Goal: Task Accomplishment & Management: Use online tool/utility

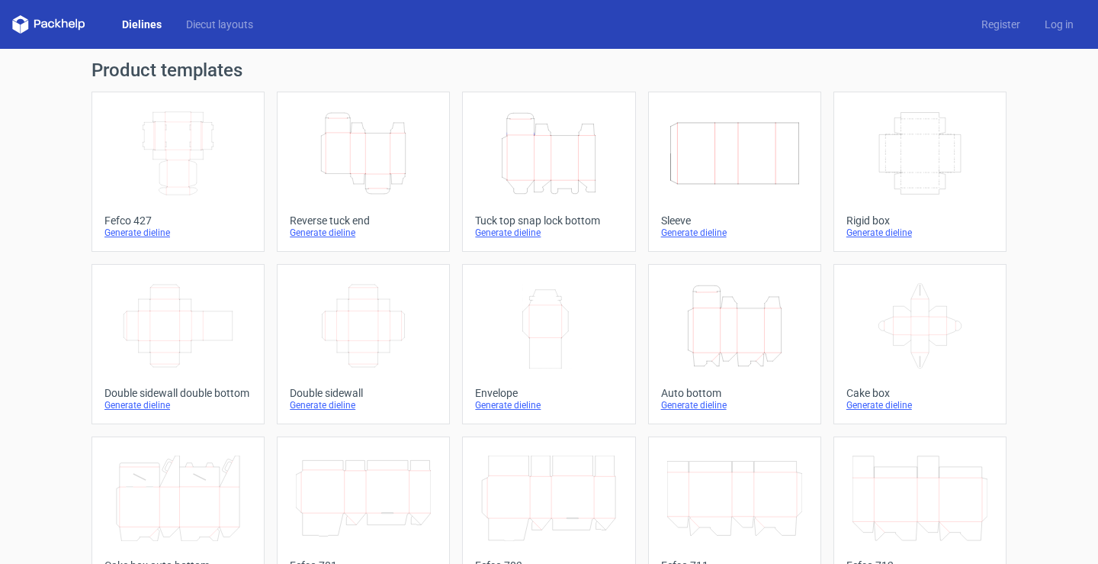
click at [338, 235] on div "Generate dieline" at bounding box center [363, 233] width 147 height 12
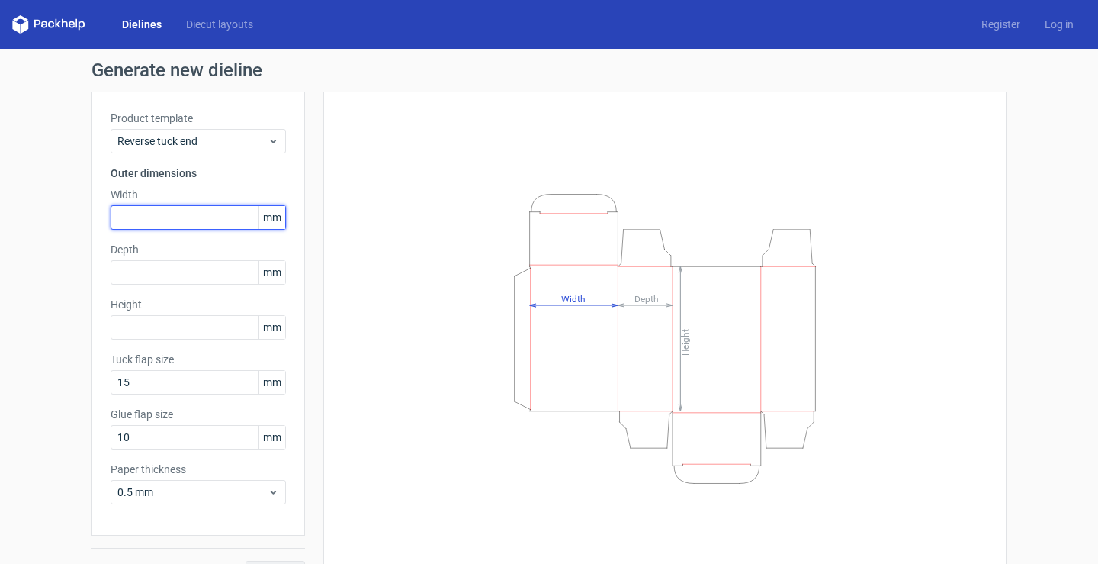
click at [158, 220] on input "text" at bounding box center [198, 217] width 175 height 24
click at [245, 24] on link "Diecut layouts" at bounding box center [220, 24] width 92 height 15
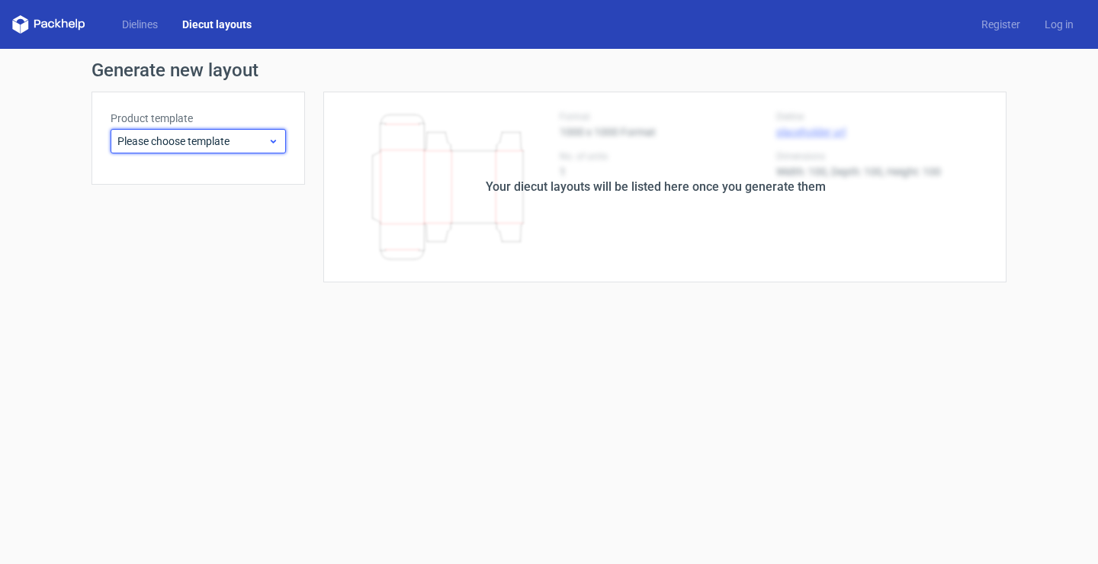
click at [270, 133] on div "Please choose template" at bounding box center [198, 141] width 175 height 24
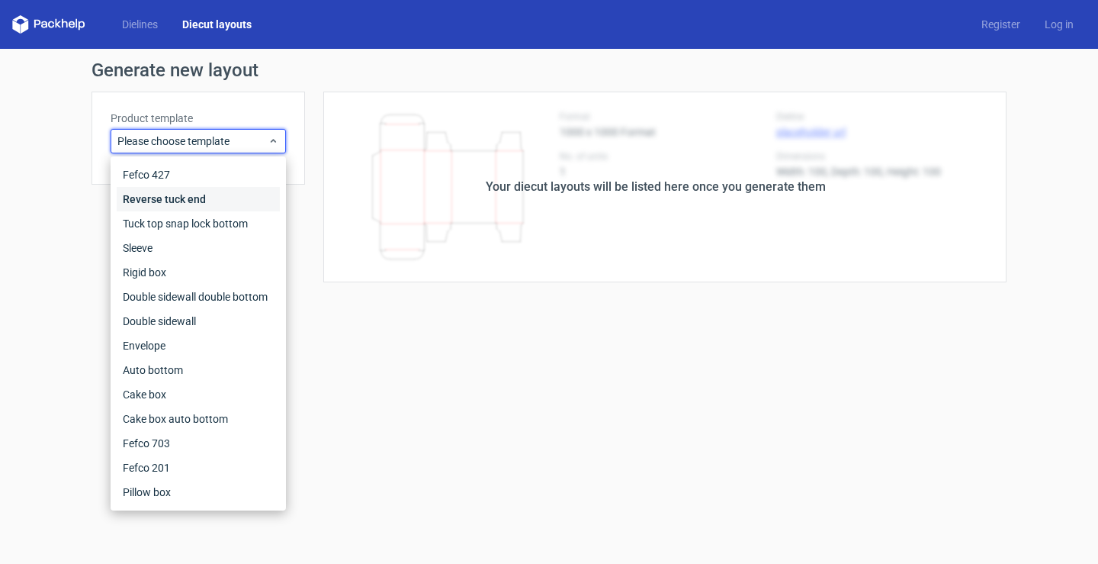
click at [234, 200] on div "Reverse tuck end" at bounding box center [198, 199] width 163 height 24
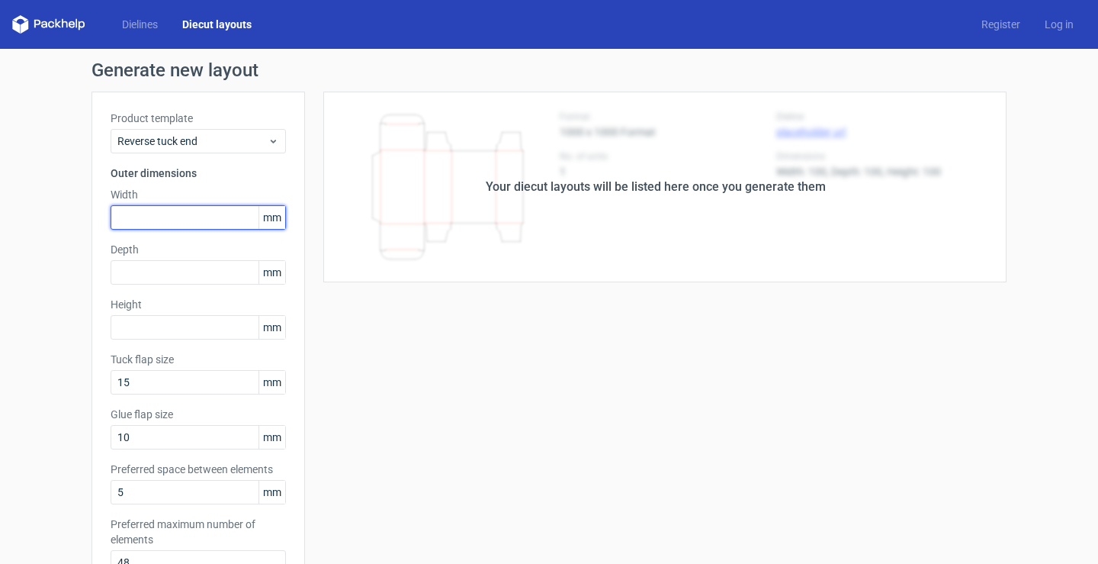
click at [211, 222] on input "text" at bounding box center [198, 217] width 175 height 24
type input "190"
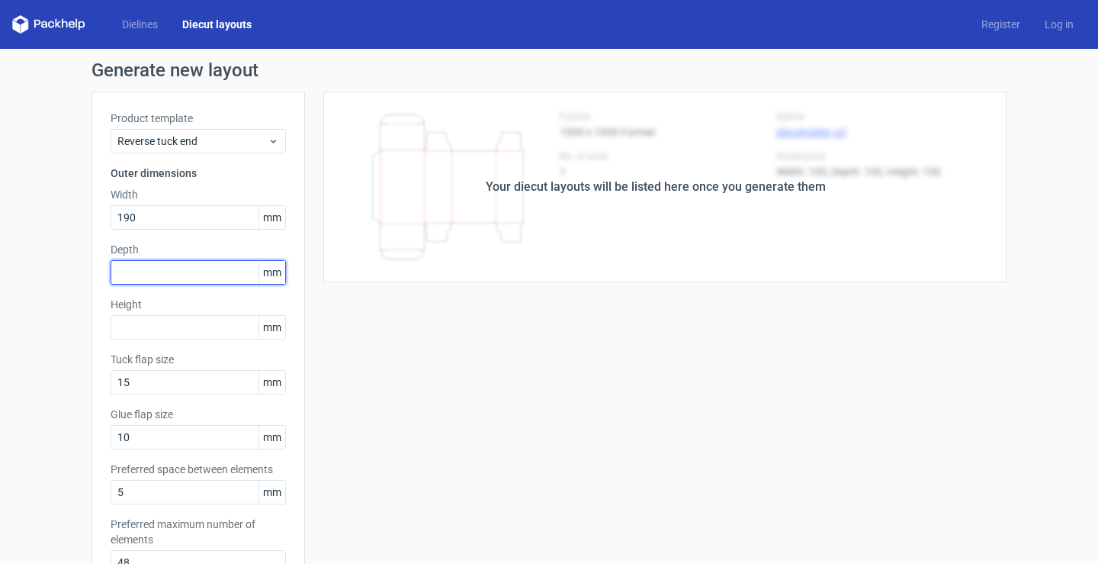
click at [196, 268] on input "text" at bounding box center [198, 272] width 175 height 24
type input "50"
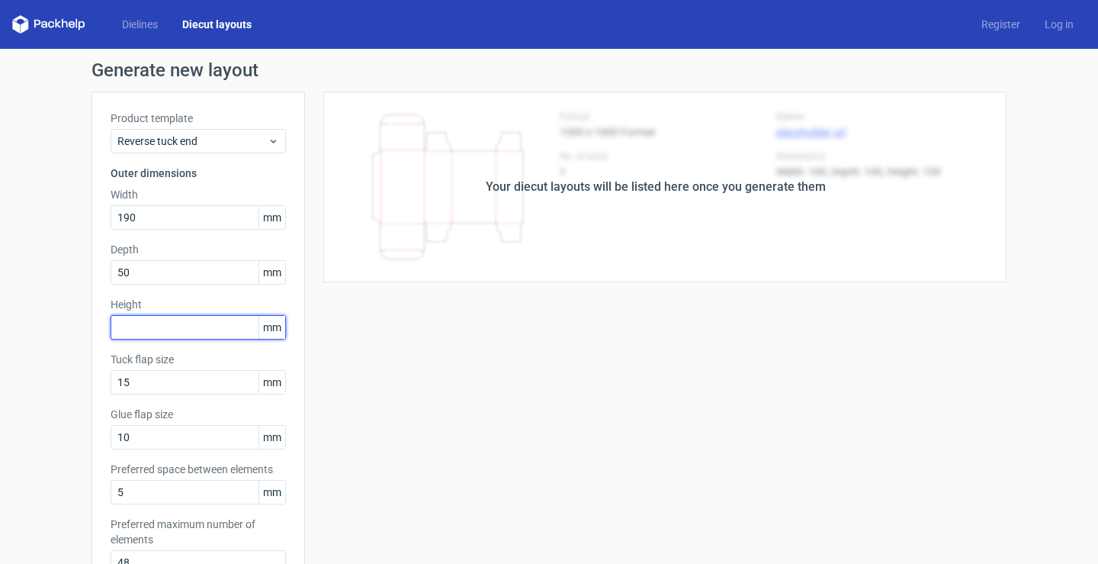
click at [154, 321] on input "text" at bounding box center [198, 327] width 175 height 24
type input "100"
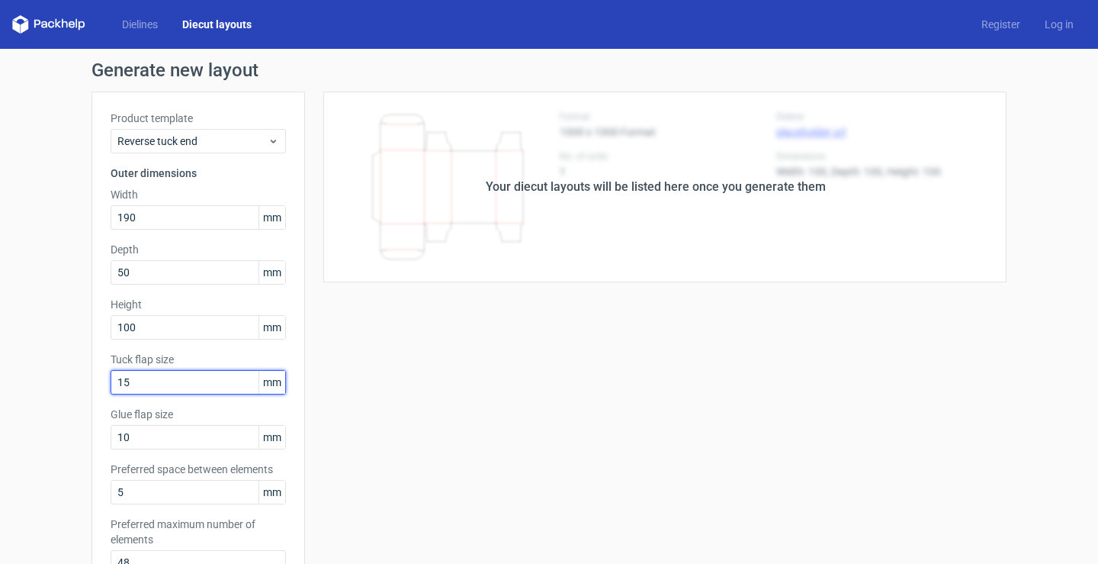
drag, startPoint x: 198, startPoint y: 380, endPoint x: 107, endPoint y: 383, distance: 90.8
click at [111, 383] on input "15" at bounding box center [198, 382] width 175 height 24
type input "30"
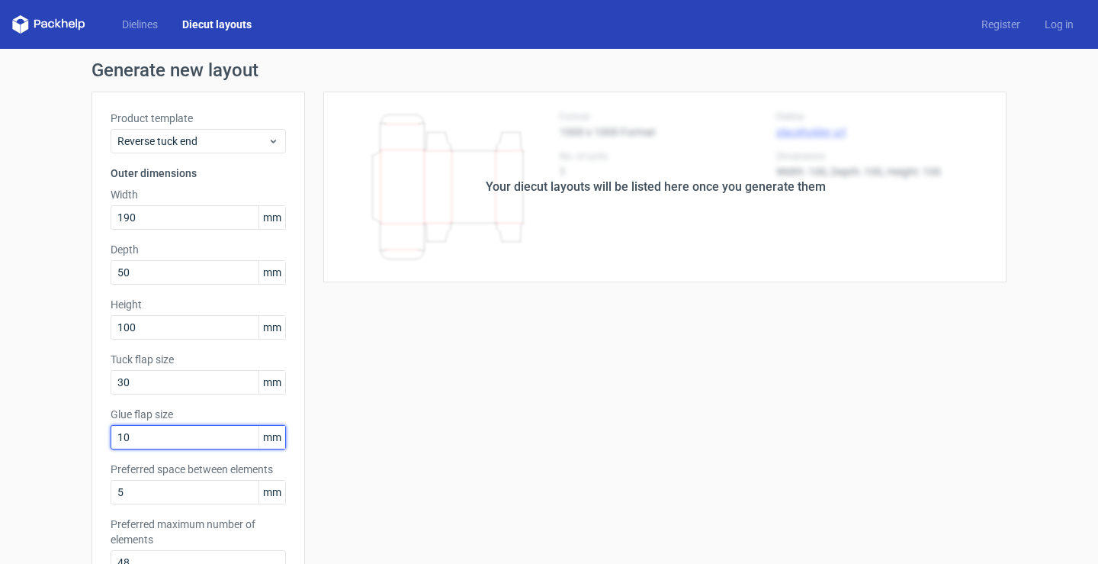
drag, startPoint x: 135, startPoint y: 442, endPoint x: 96, endPoint y: 441, distance: 38.9
click at [96, 441] on div "Product template Reverse tuck end Outer dimensions Width 190 mm Depth 50 mm Hei…" at bounding box center [199, 349] width 214 height 514
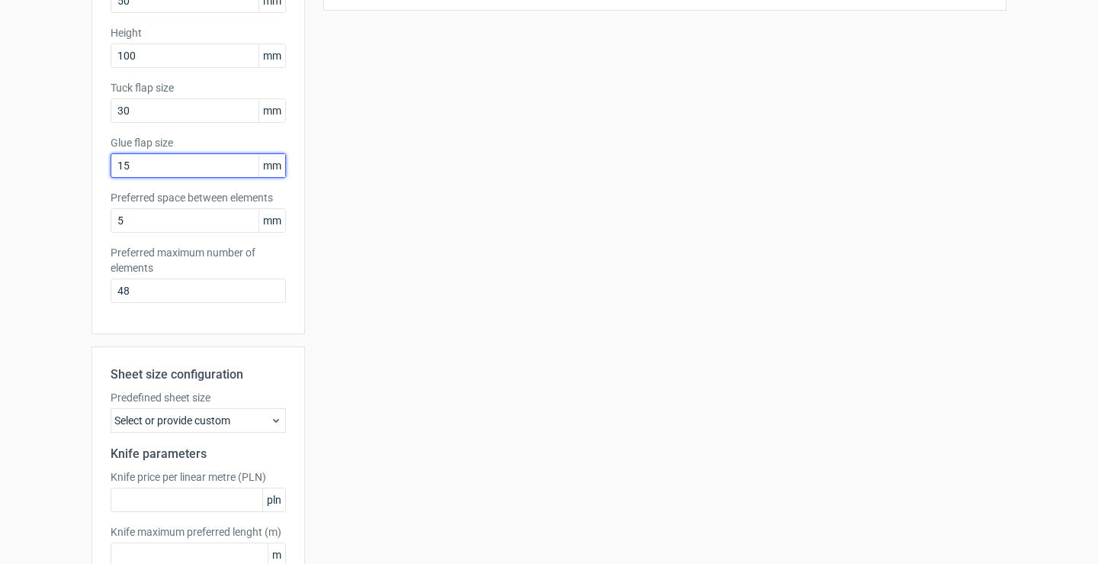
scroll to position [305, 0]
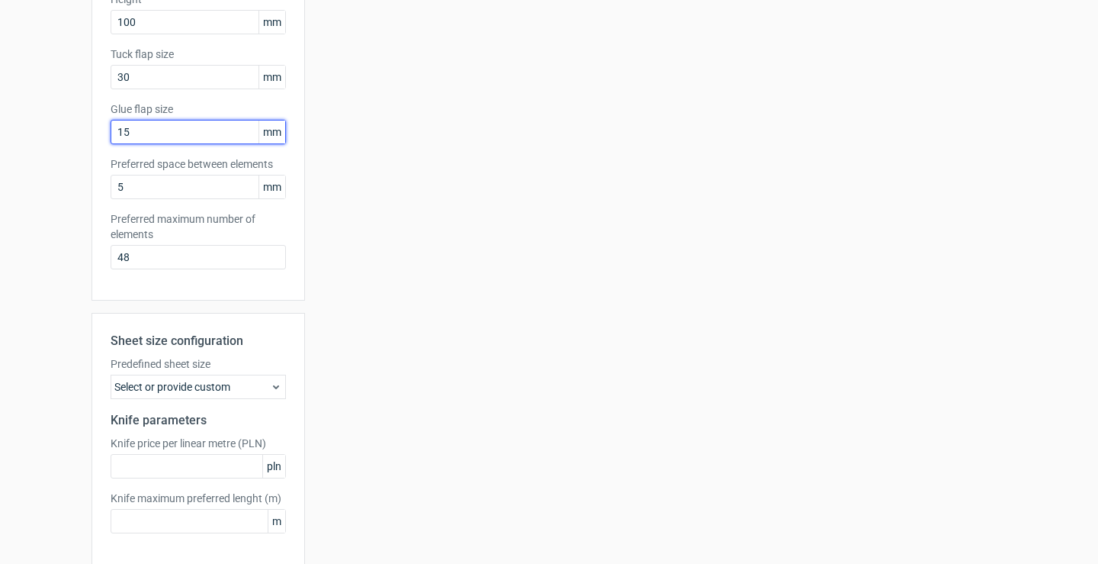
type input "15"
click at [261, 387] on div "Select or provide custom" at bounding box center [198, 386] width 175 height 24
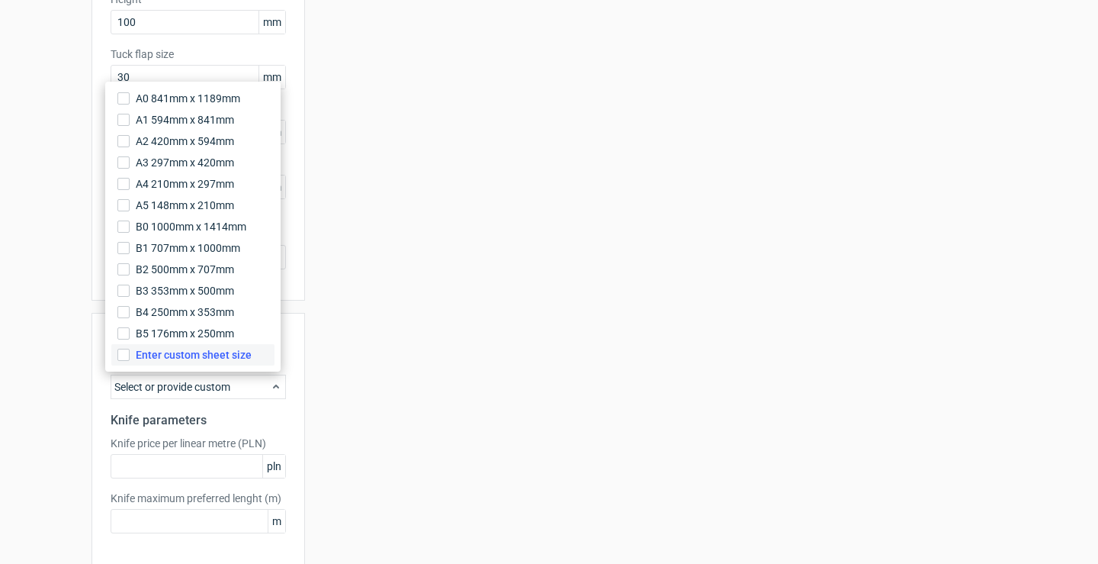
click at [236, 358] on span "Enter custom sheet size" at bounding box center [194, 354] width 116 height 15
click at [130, 358] on input "Enter custom sheet size" at bounding box center [123, 355] width 12 height 12
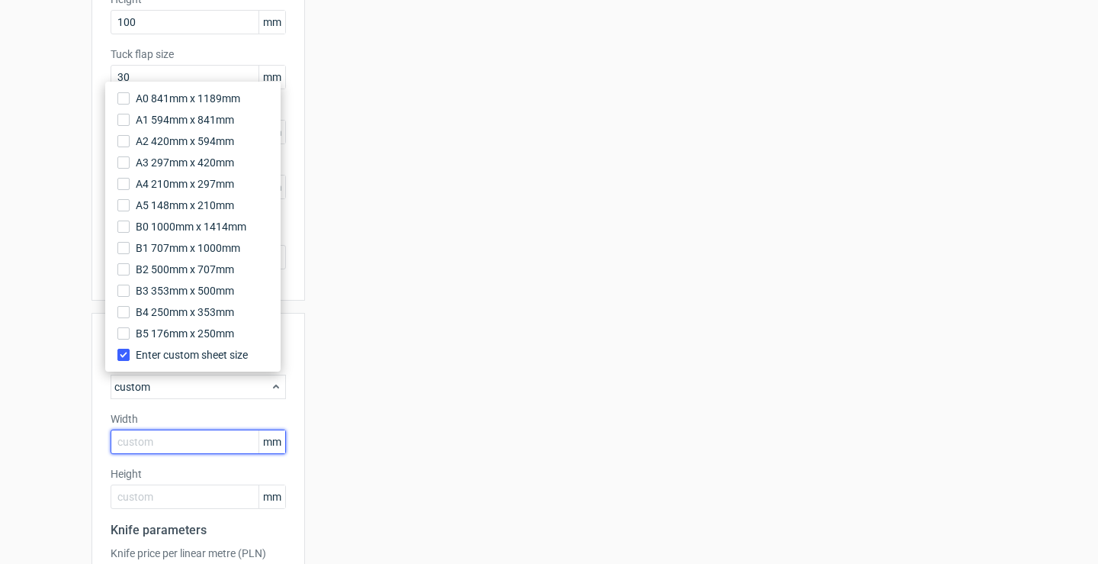
click at [201, 442] on input "text" at bounding box center [198, 441] width 175 height 24
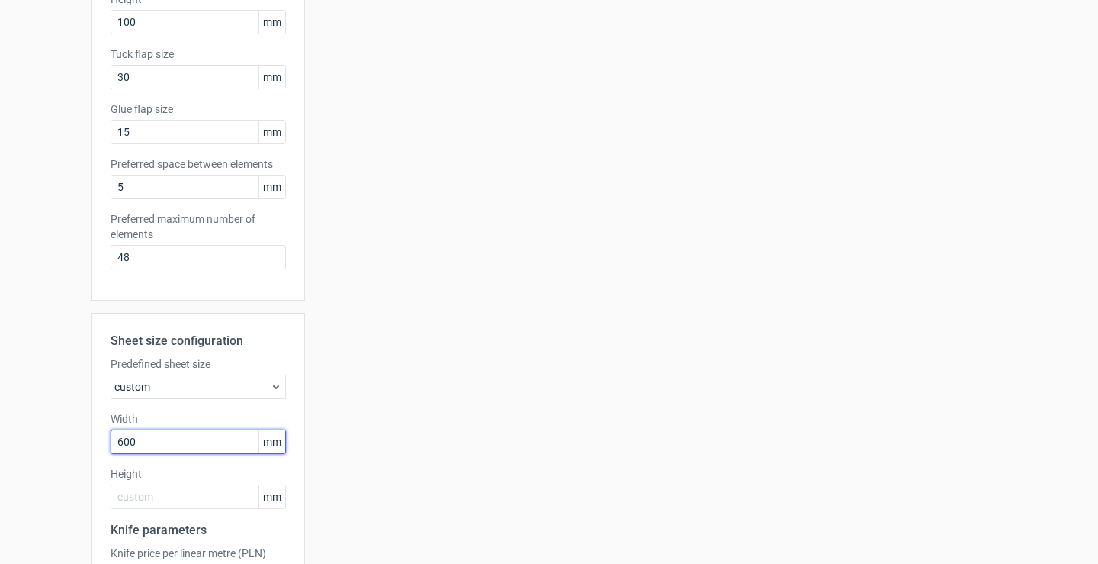
type input "600"
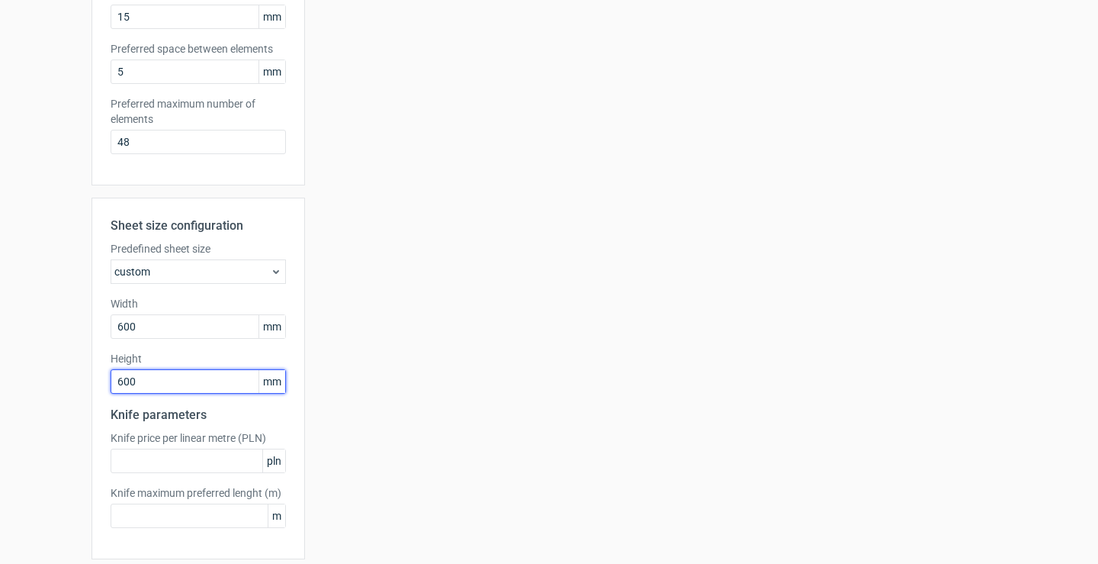
scroll to position [477, 0]
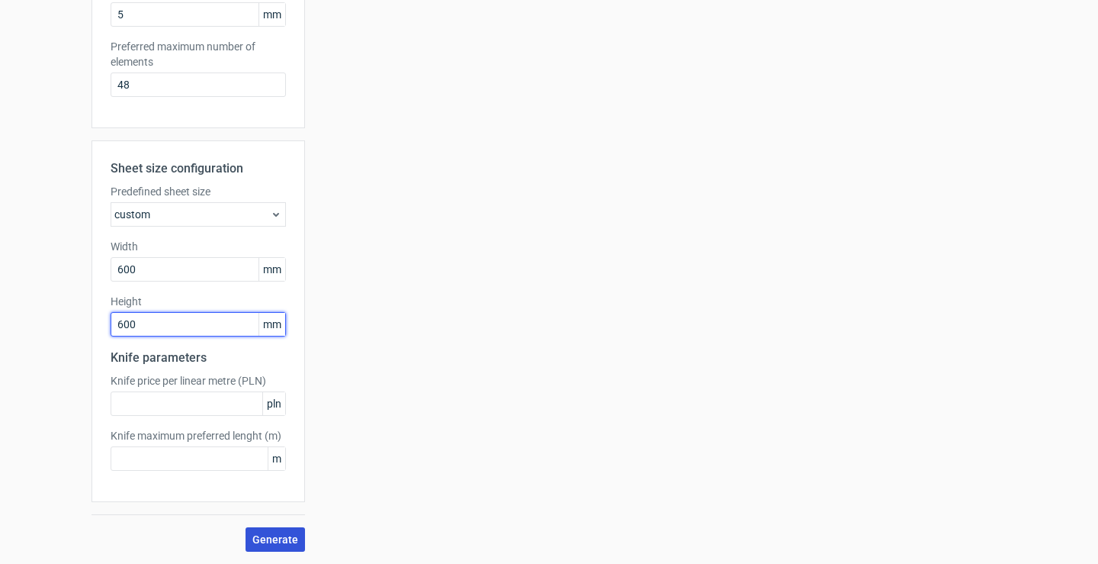
type input "600"
click at [275, 540] on span "Generate" at bounding box center [275, 539] width 46 height 11
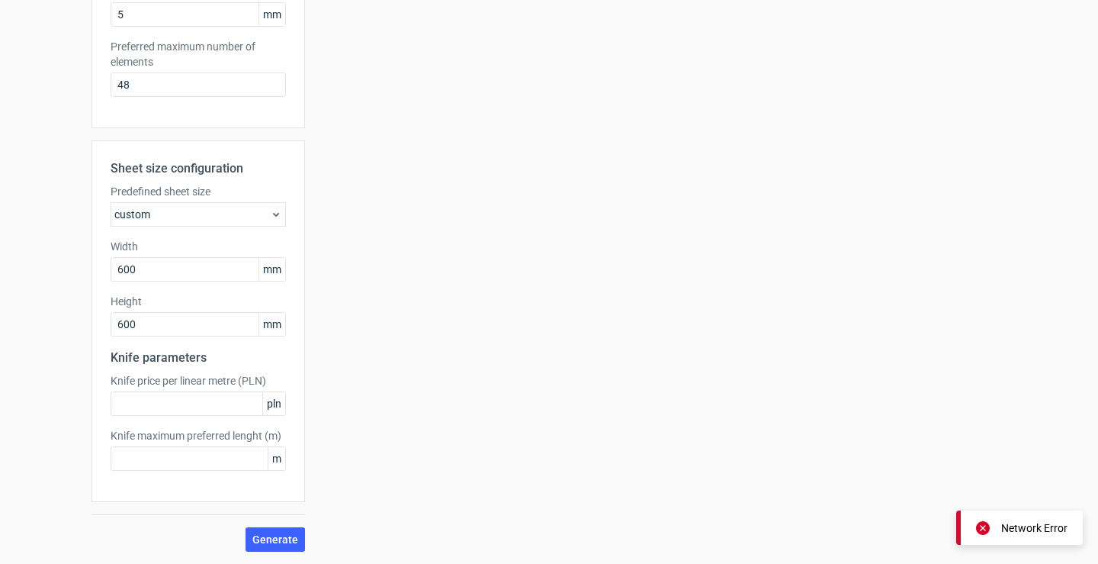
click at [1025, 534] on div "Network Error" at bounding box center [1034, 527] width 66 height 15
click at [983, 526] on icon at bounding box center [983, 528] width 14 height 14
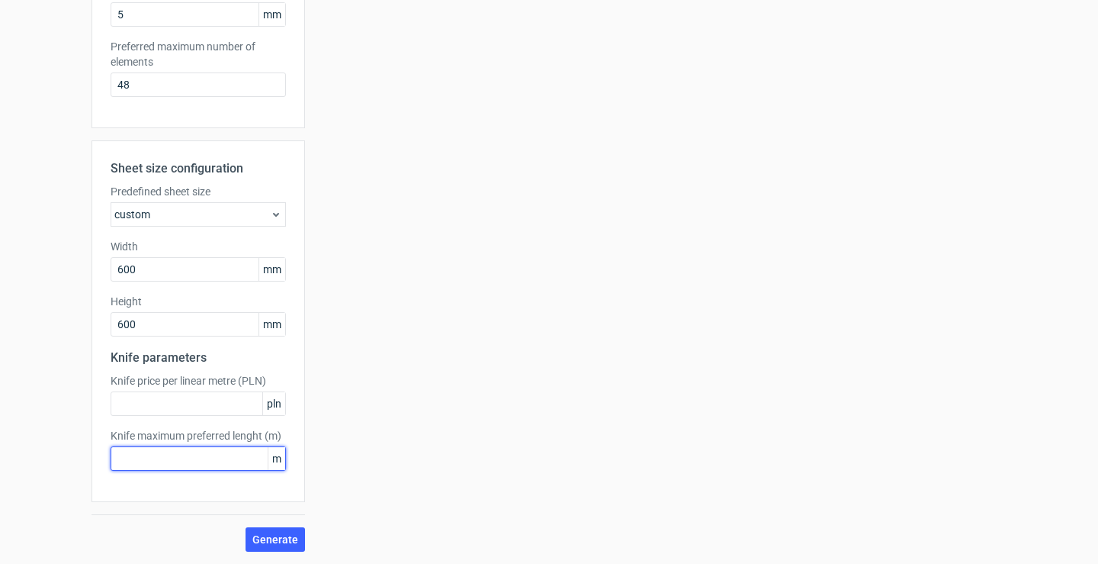
click at [192, 456] on input "text" at bounding box center [198, 458] width 175 height 24
click at [271, 539] on span "Generate" at bounding box center [275, 539] width 46 height 11
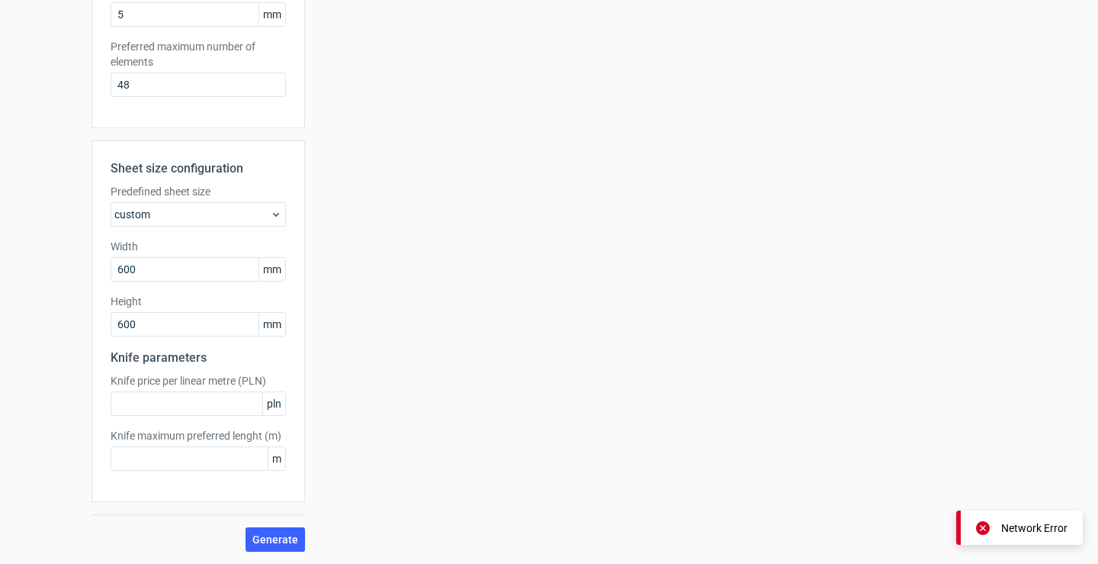
click at [985, 526] on icon at bounding box center [983, 528] width 14 height 14
drag, startPoint x: 149, startPoint y: 269, endPoint x: 108, endPoint y: 270, distance: 41.2
click at [111, 270] on input "600" at bounding box center [198, 269] width 175 height 24
type input "480"
drag, startPoint x: 173, startPoint y: 330, endPoint x: 53, endPoint y: 335, distance: 119.8
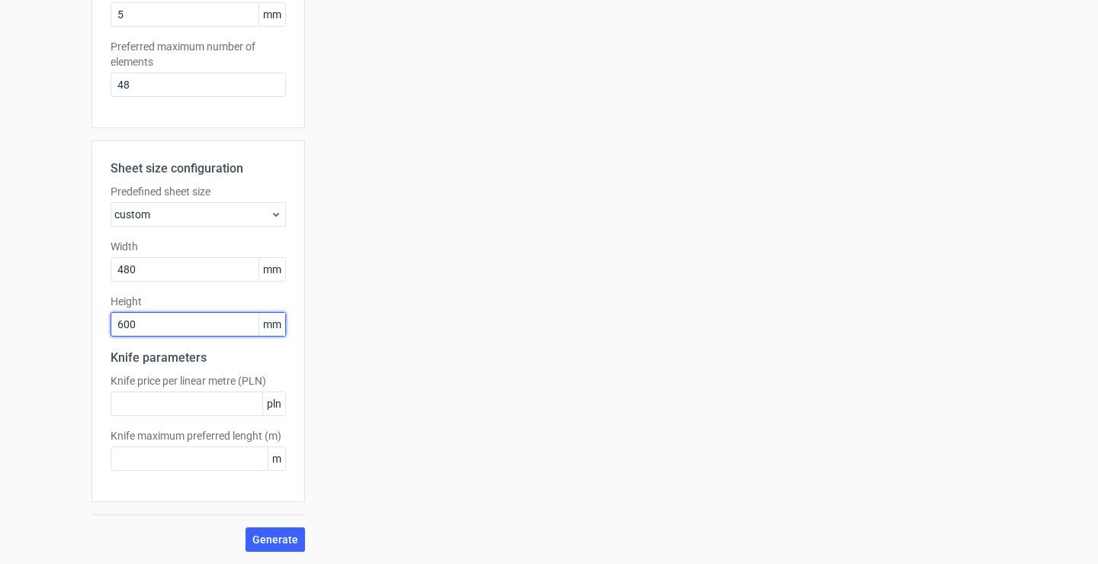
click at [53, 335] on div "Generate new layout Product template Reverse tuck end Outer dimensions Width 19…" at bounding box center [549, 67] width 1098 height 992
type input "480"
click at [281, 538] on span "Generate" at bounding box center [275, 539] width 46 height 11
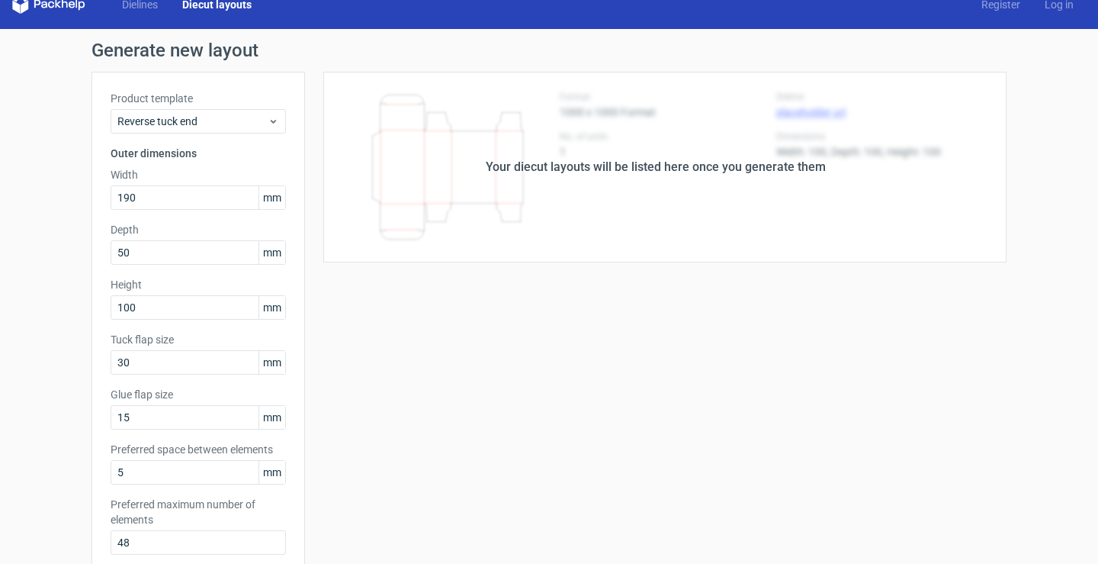
scroll to position [0, 0]
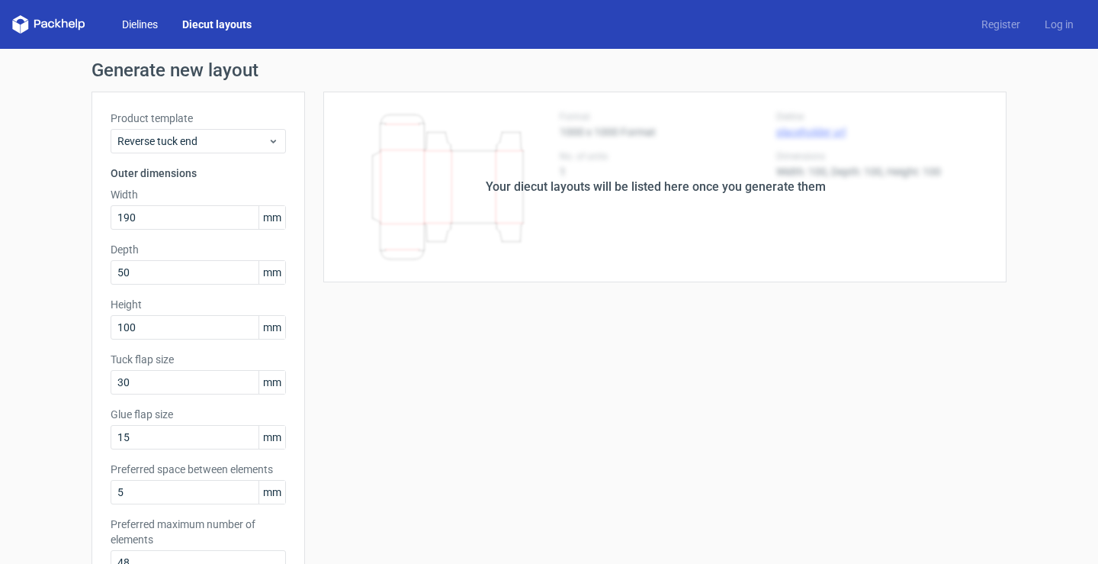
click at [139, 21] on link "Dielines" at bounding box center [140, 24] width 60 height 15
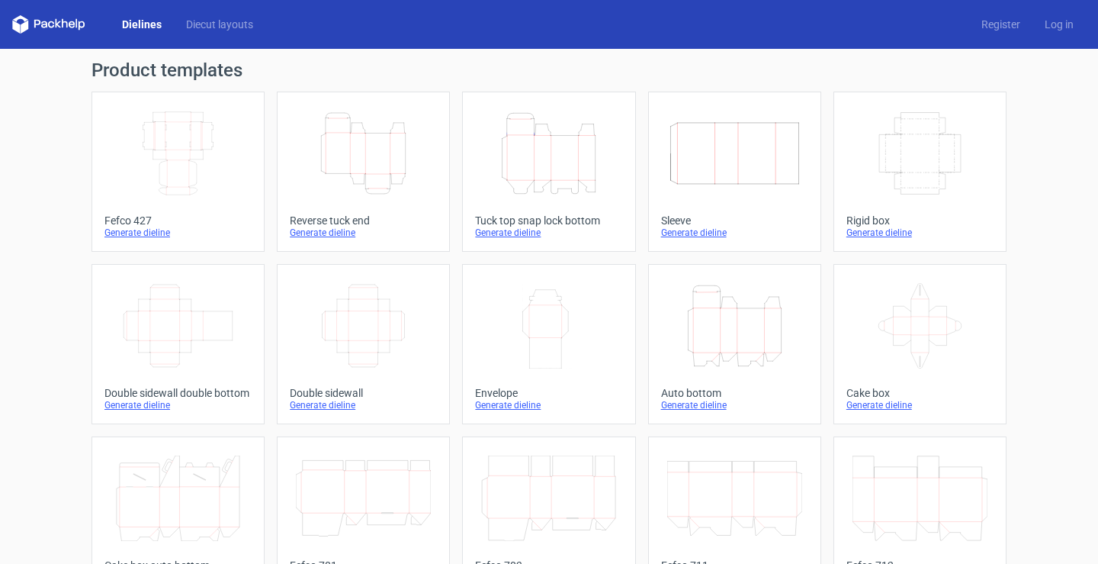
click at [361, 159] on icon "Height Depth Width" at bounding box center [363, 153] width 135 height 85
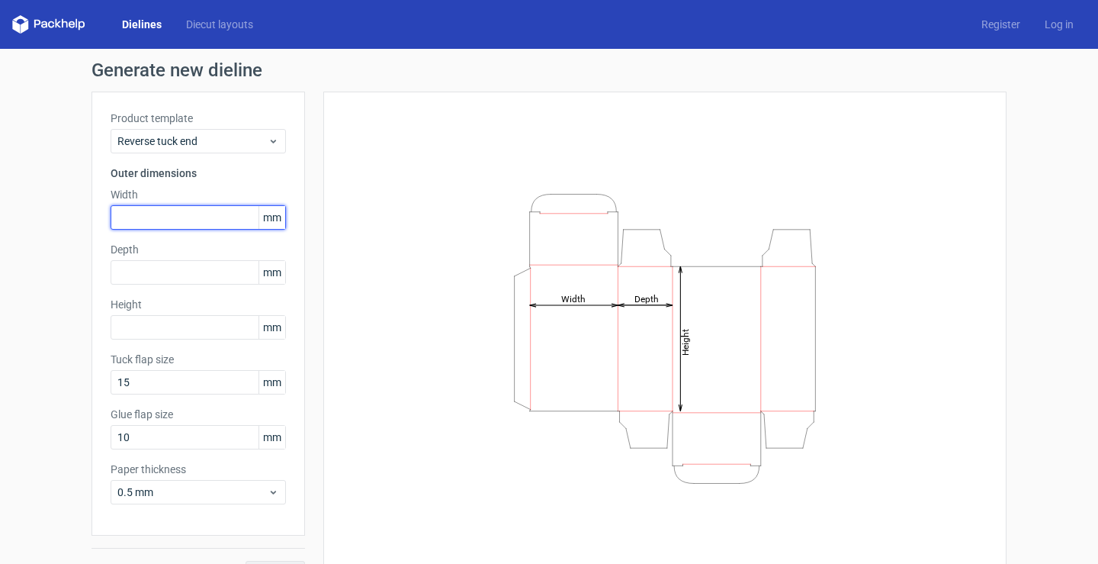
click at [143, 217] on input "text" at bounding box center [198, 217] width 175 height 24
type input "20"
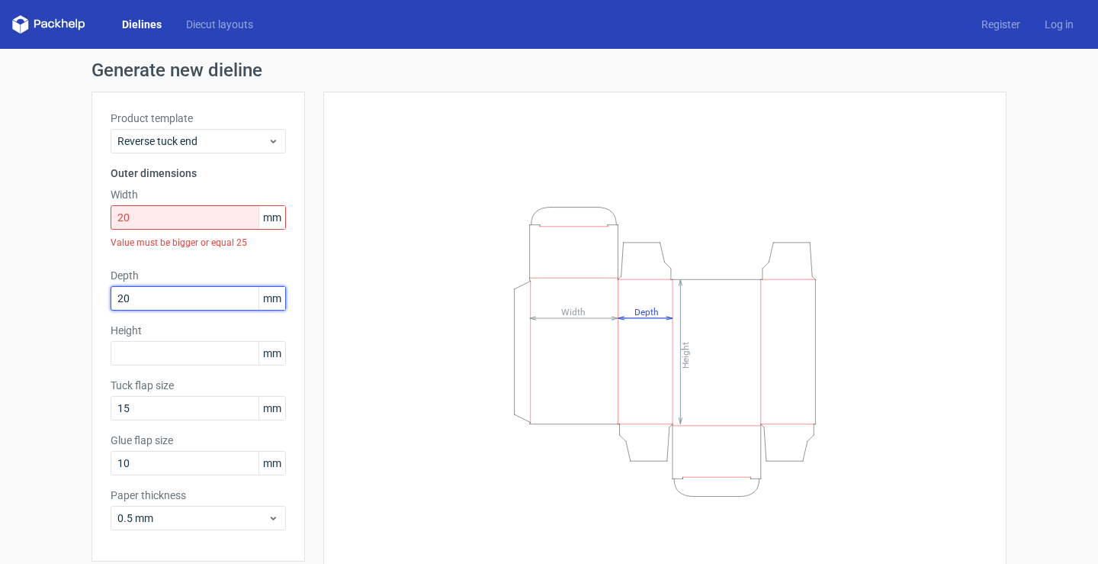
type input "20"
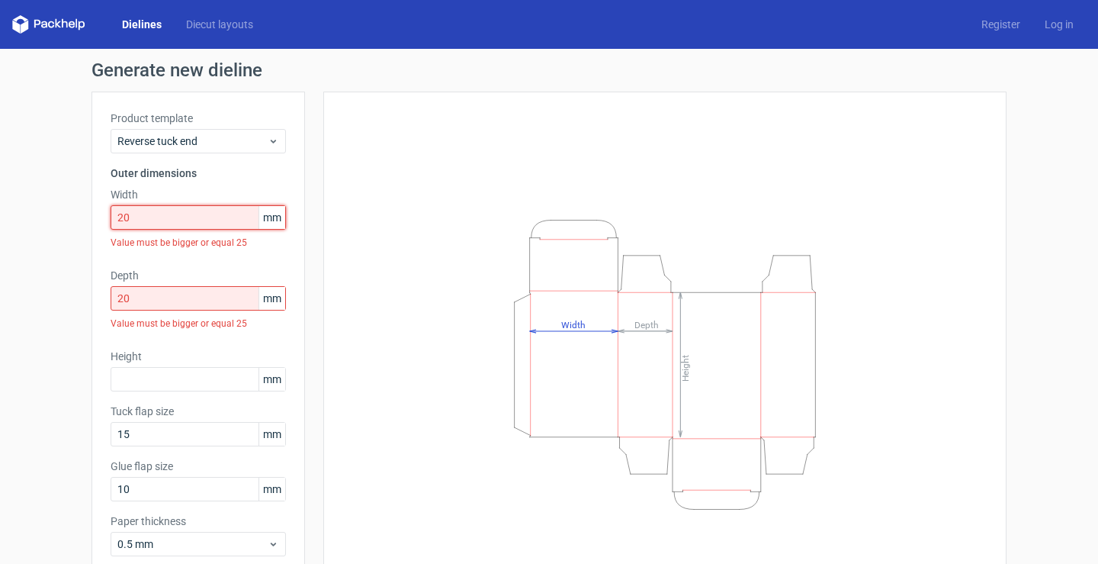
drag, startPoint x: 184, startPoint y: 219, endPoint x: 43, endPoint y: 218, distance: 140.3
click at [43, 218] on div "Generate new dieline Product template Reverse tuck end Outer dimensions Width 2…" at bounding box center [549, 349] width 1098 height 600
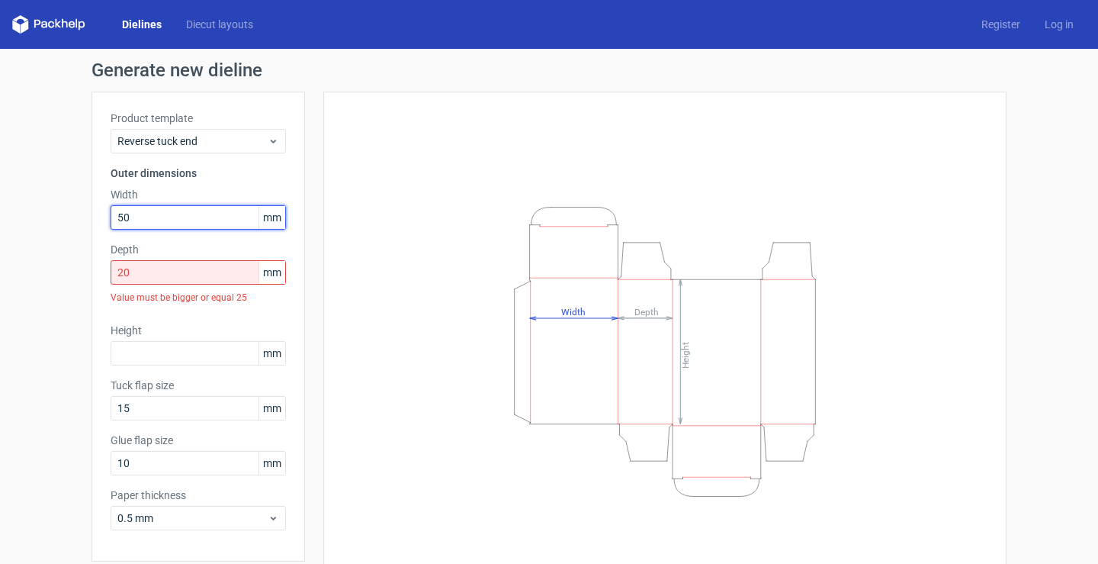
type input "50"
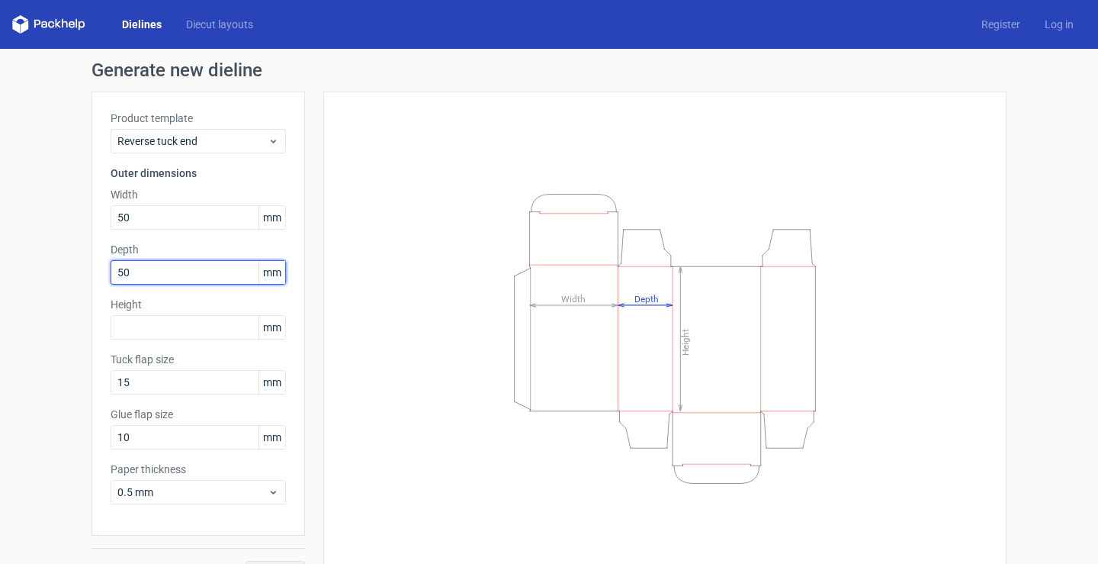
type input "50"
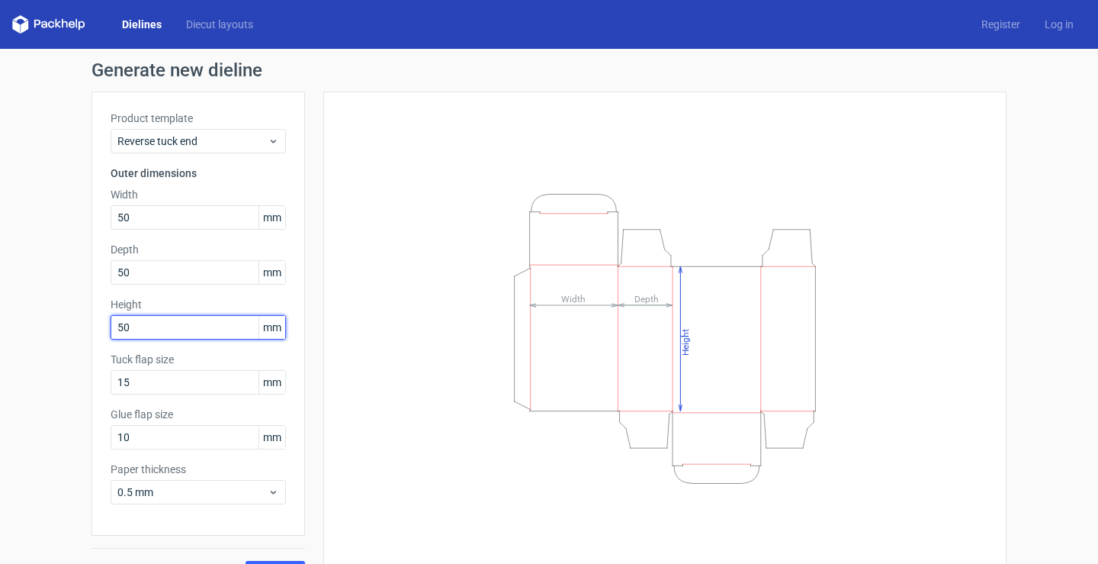
type input "50"
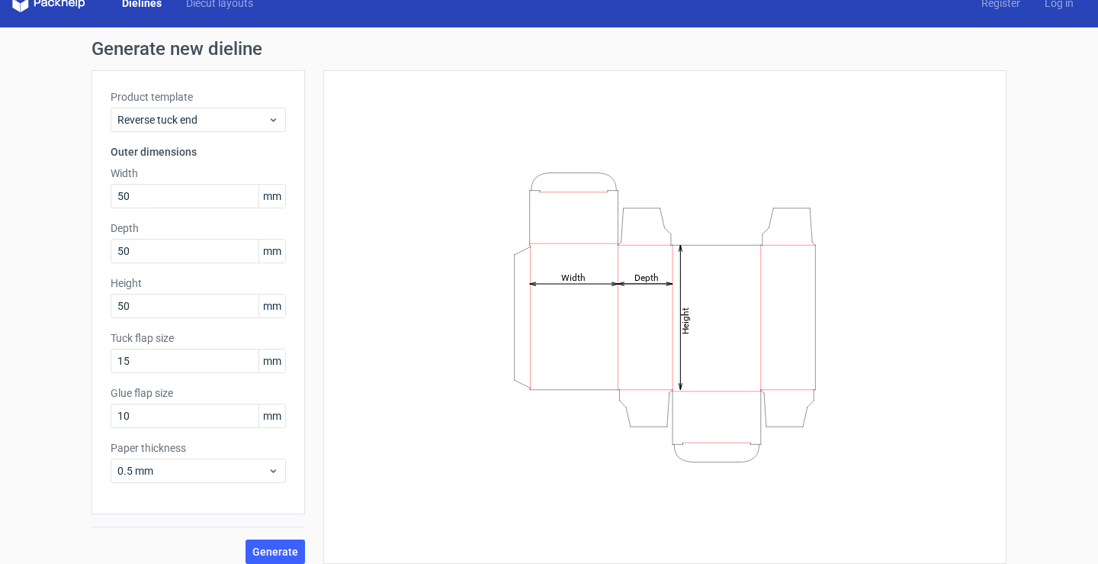
scroll to position [34, 0]
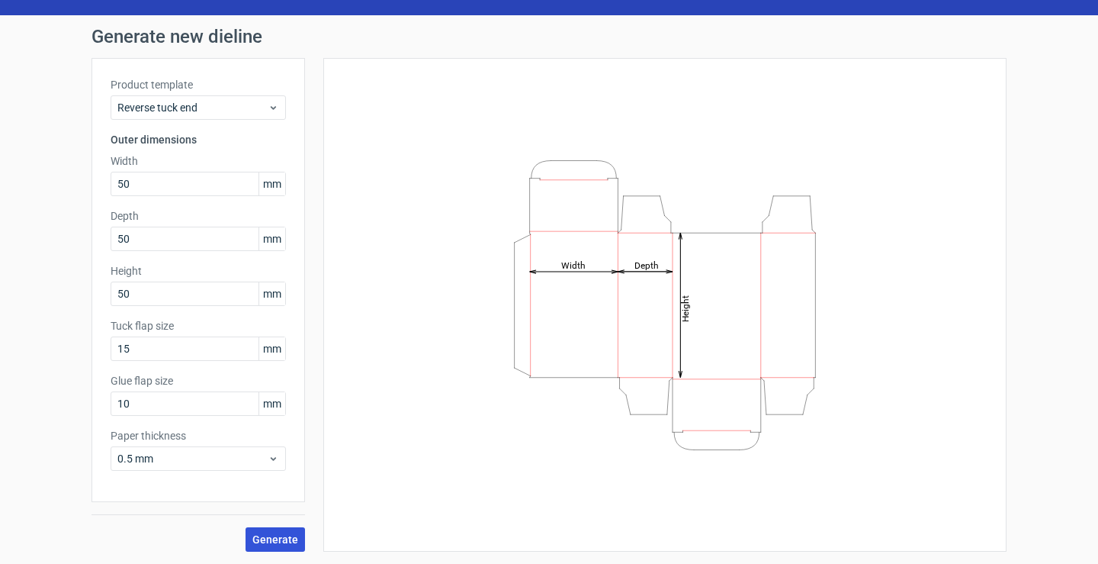
click at [275, 535] on span "Generate" at bounding box center [275, 539] width 46 height 11
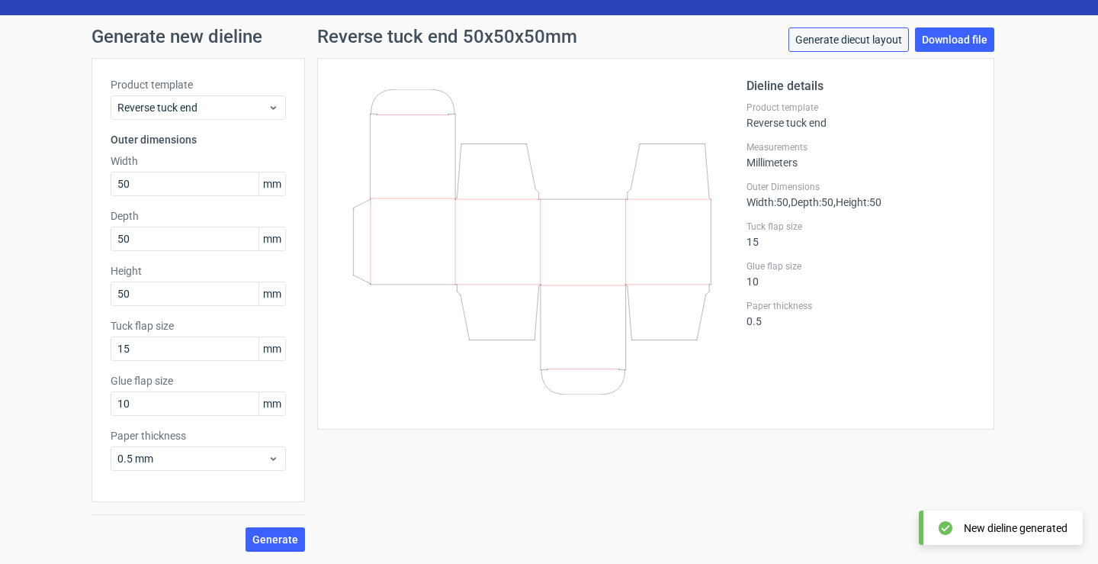
click at [866, 39] on link "Generate diecut layout" at bounding box center [849, 39] width 121 height 24
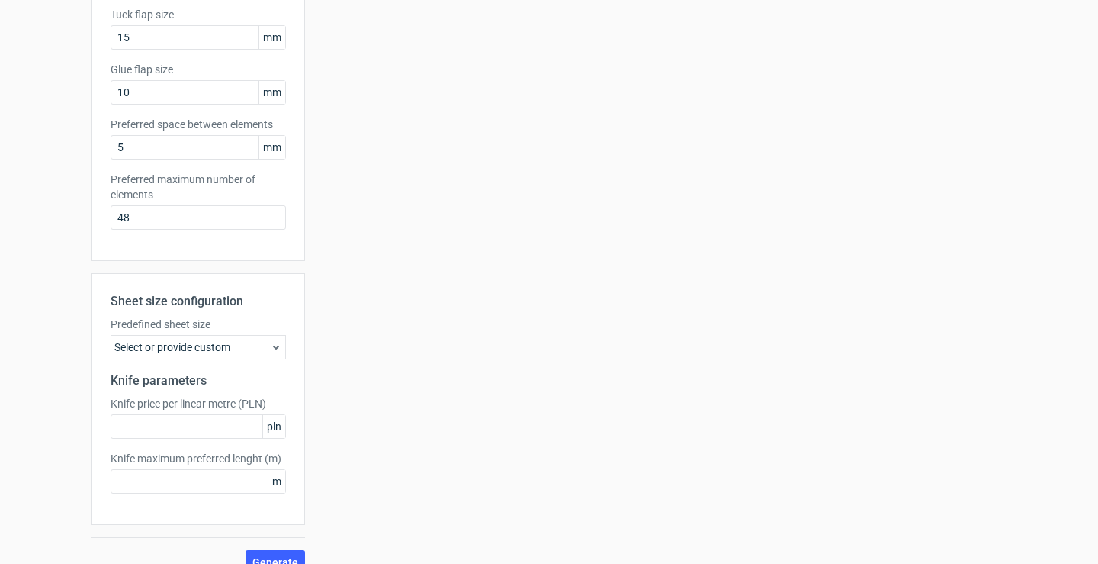
scroll to position [368, 0]
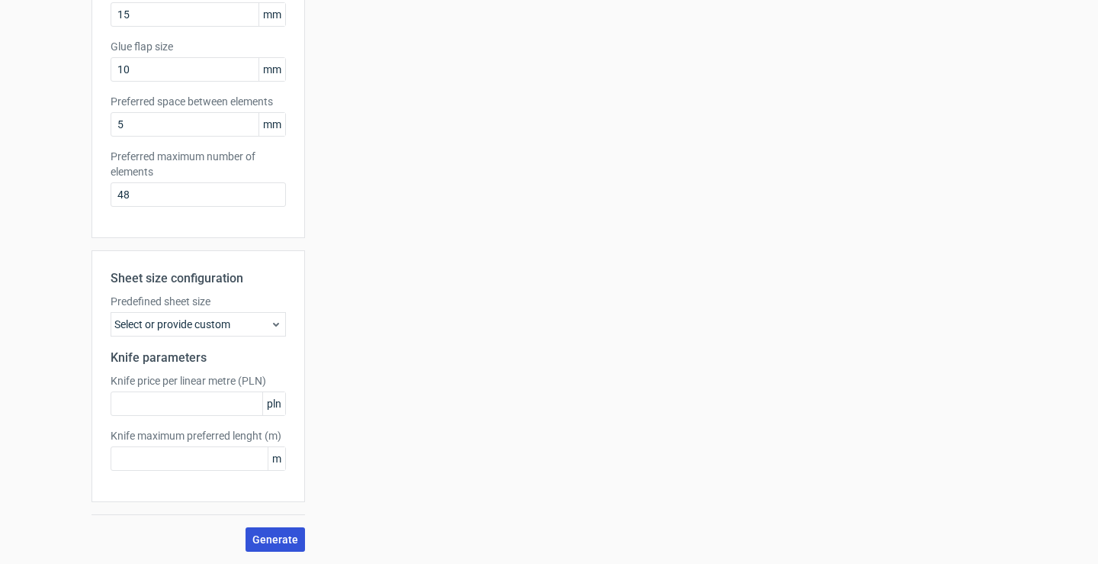
click at [281, 535] on span "Generate" at bounding box center [275, 539] width 46 height 11
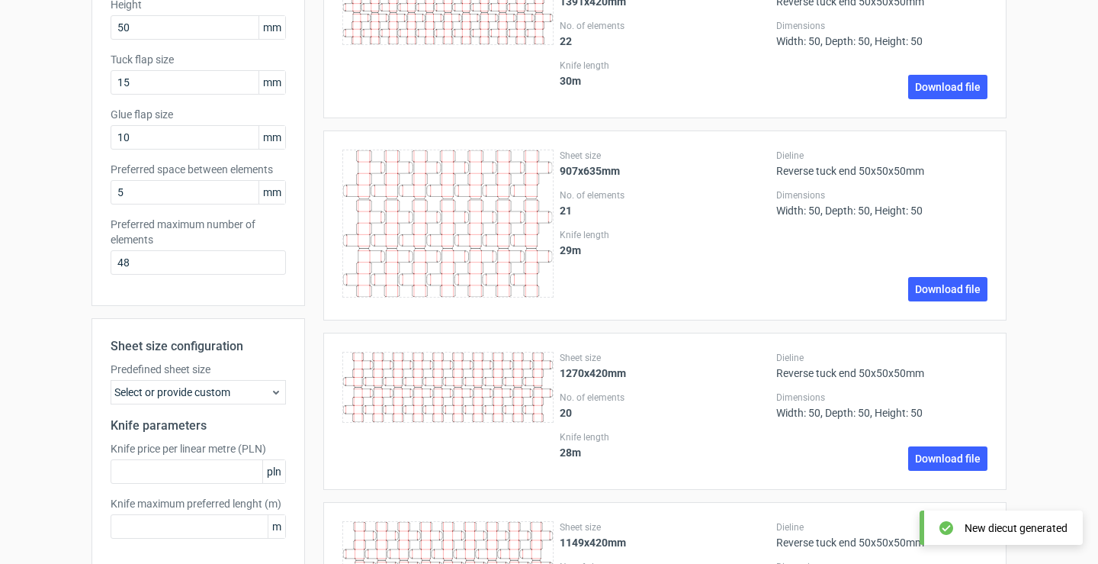
scroll to position [381, 0]
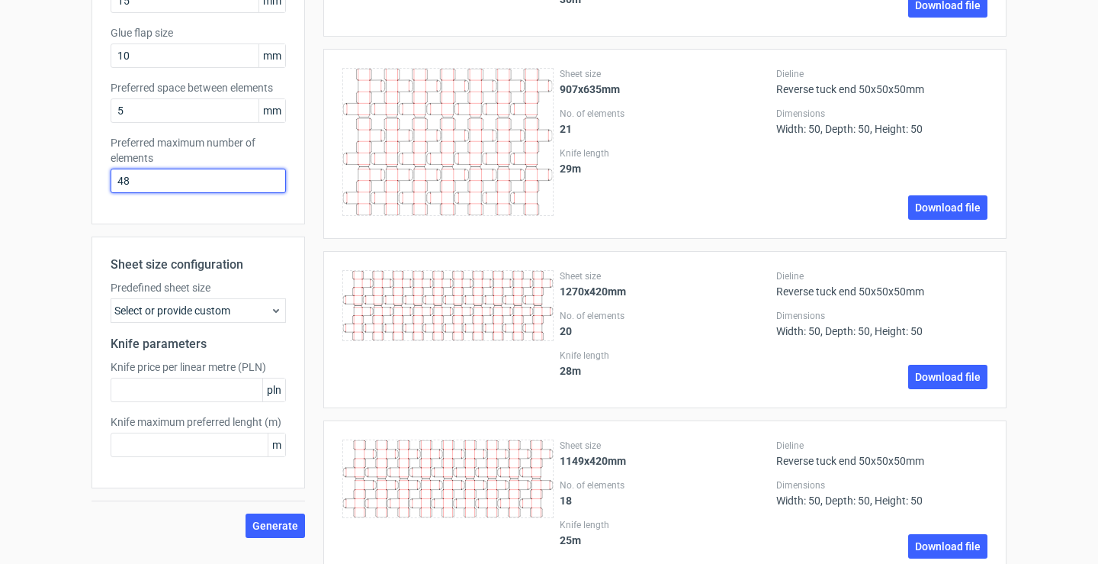
drag, startPoint x: 133, startPoint y: 178, endPoint x: 79, endPoint y: 185, distance: 54.5
type input "1"
click at [263, 523] on span "Generate" at bounding box center [275, 525] width 46 height 11
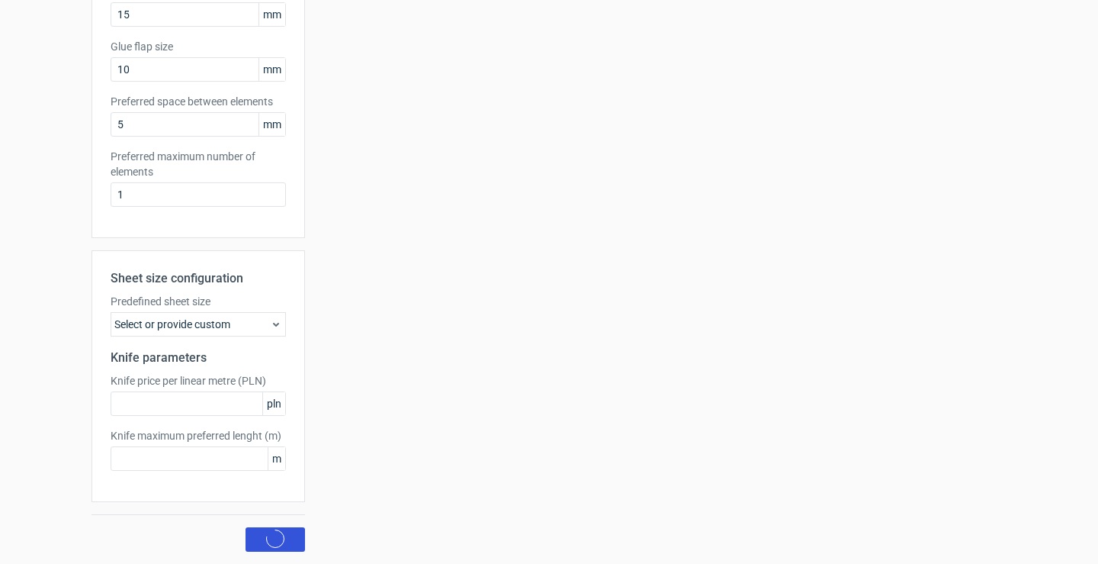
scroll to position [0, 0]
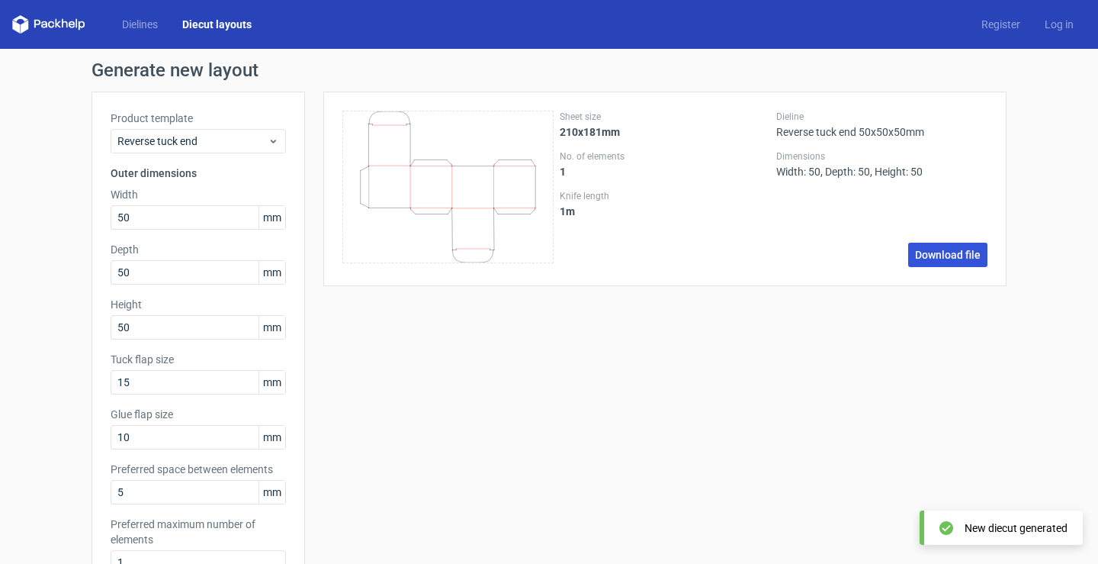
click at [944, 256] on link "Download file" at bounding box center [947, 255] width 79 height 24
